Goal: Task Accomplishment & Management: Use online tool/utility

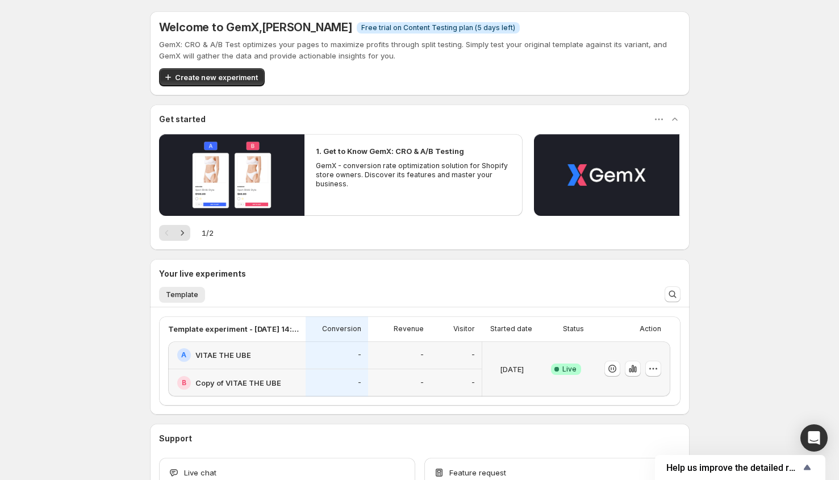
click at [461, 380] on div "-" at bounding box center [457, 383] width 38 height 14
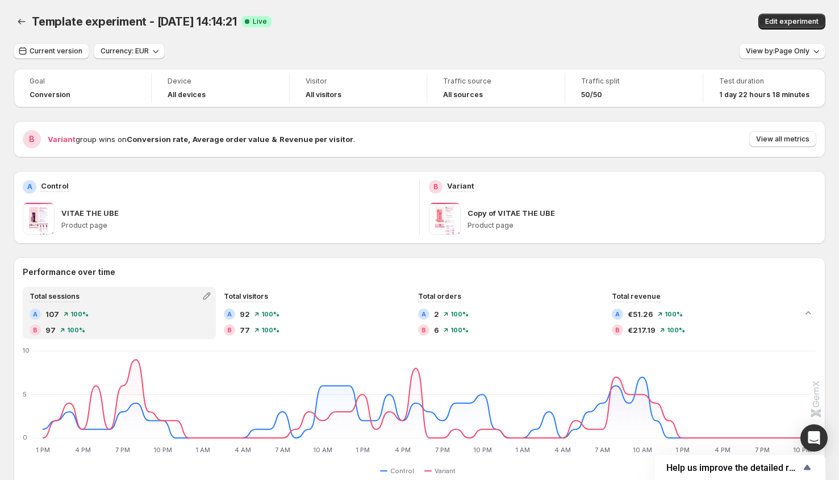
scroll to position [64, 0]
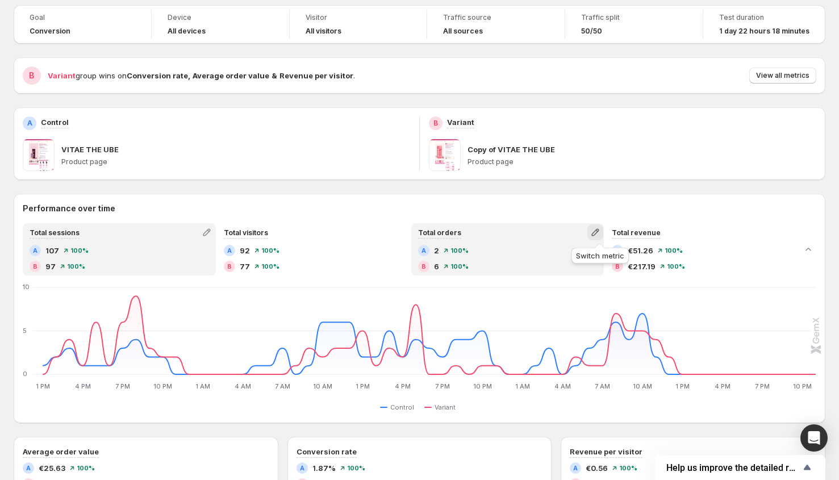
click at [598, 233] on icon "button" at bounding box center [595, 232] width 11 height 11
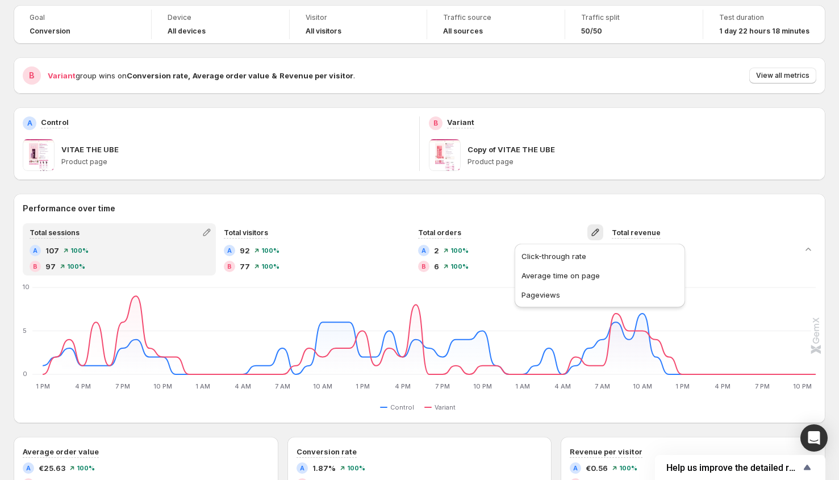
click at [519, 195] on div "Performance over time Total sessions A 107 100 % B 97 100 % Total visitors A 92…" at bounding box center [420, 309] width 812 height 230
click at [776, 76] on span "View all metrics" at bounding box center [782, 75] width 53 height 9
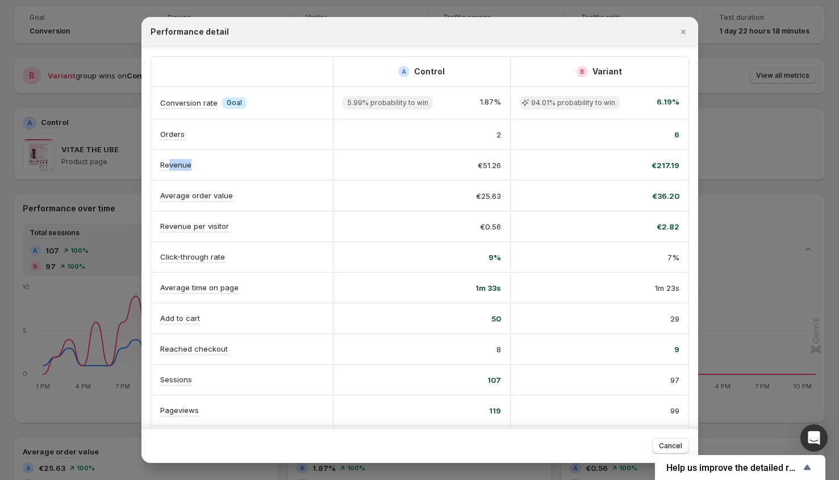
drag, startPoint x: 168, startPoint y: 163, endPoint x: 300, endPoint y: 170, distance: 132.0
click at [300, 170] on div "Revenue" at bounding box center [242, 165] width 164 height 12
drag, startPoint x: 618, startPoint y: 101, endPoint x: 516, endPoint y: 98, distance: 101.8
click at [516, 98] on div "94.01% probability to win 6.19%" at bounding box center [600, 103] width 178 height 32
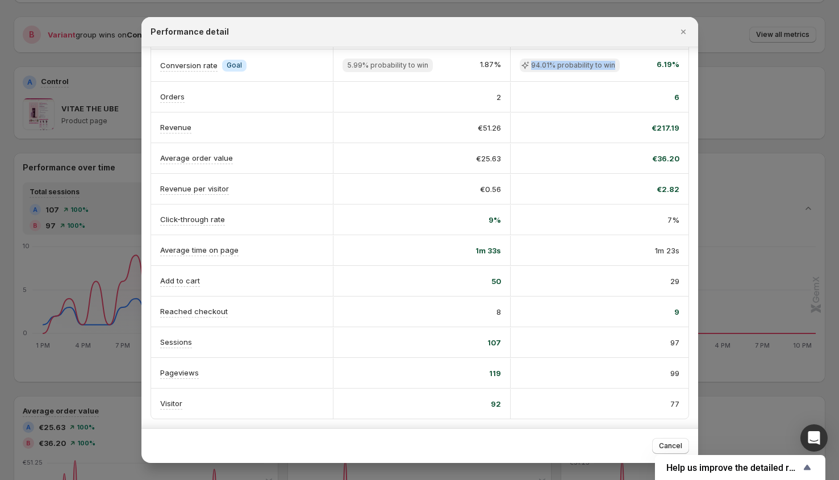
scroll to position [0, 0]
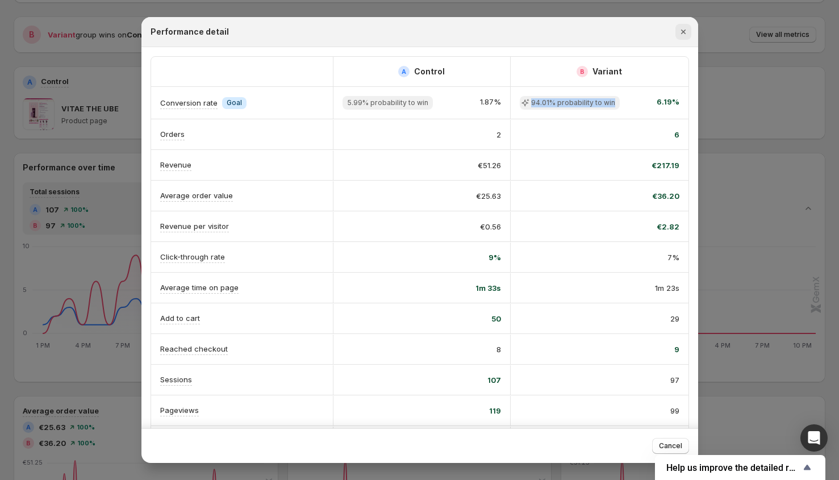
click at [681, 31] on icon "Close" at bounding box center [683, 31] width 11 height 11
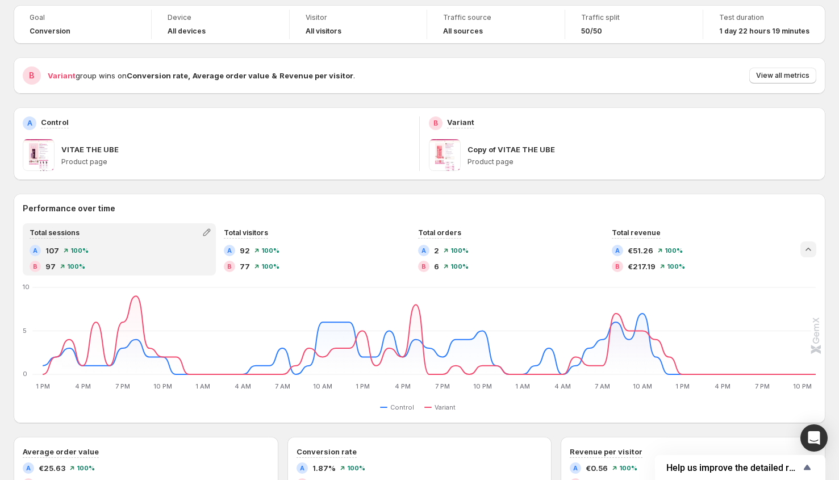
click at [810, 247] on icon "Collapse chart" at bounding box center [808, 249] width 11 height 11
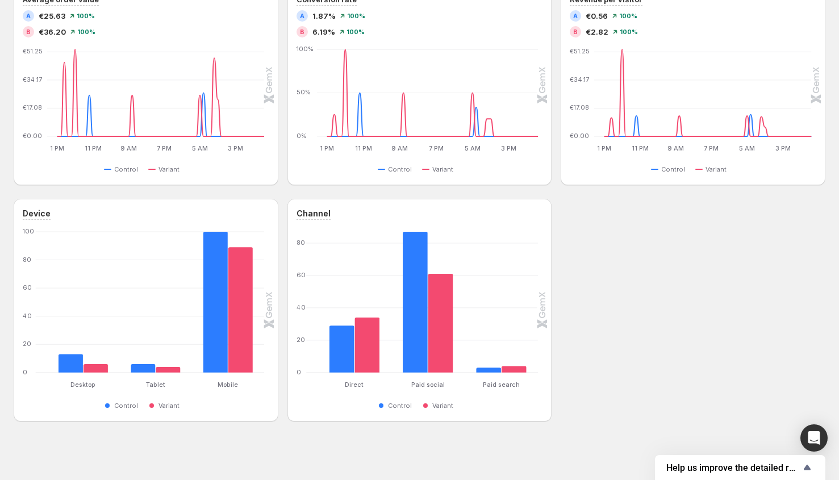
scroll to position [6, 0]
